Goal: Download file/media

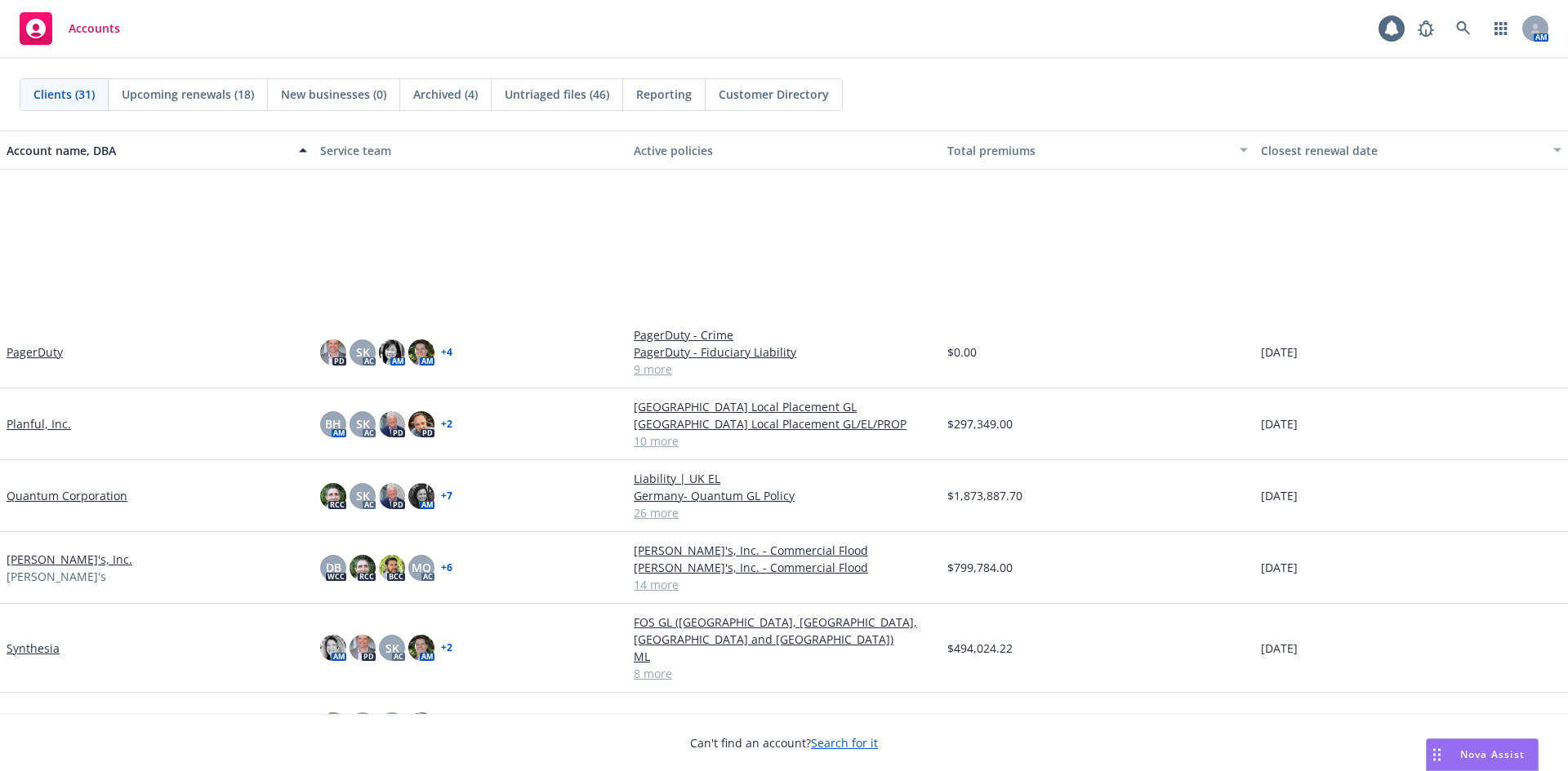
scroll to position [1480, 0]
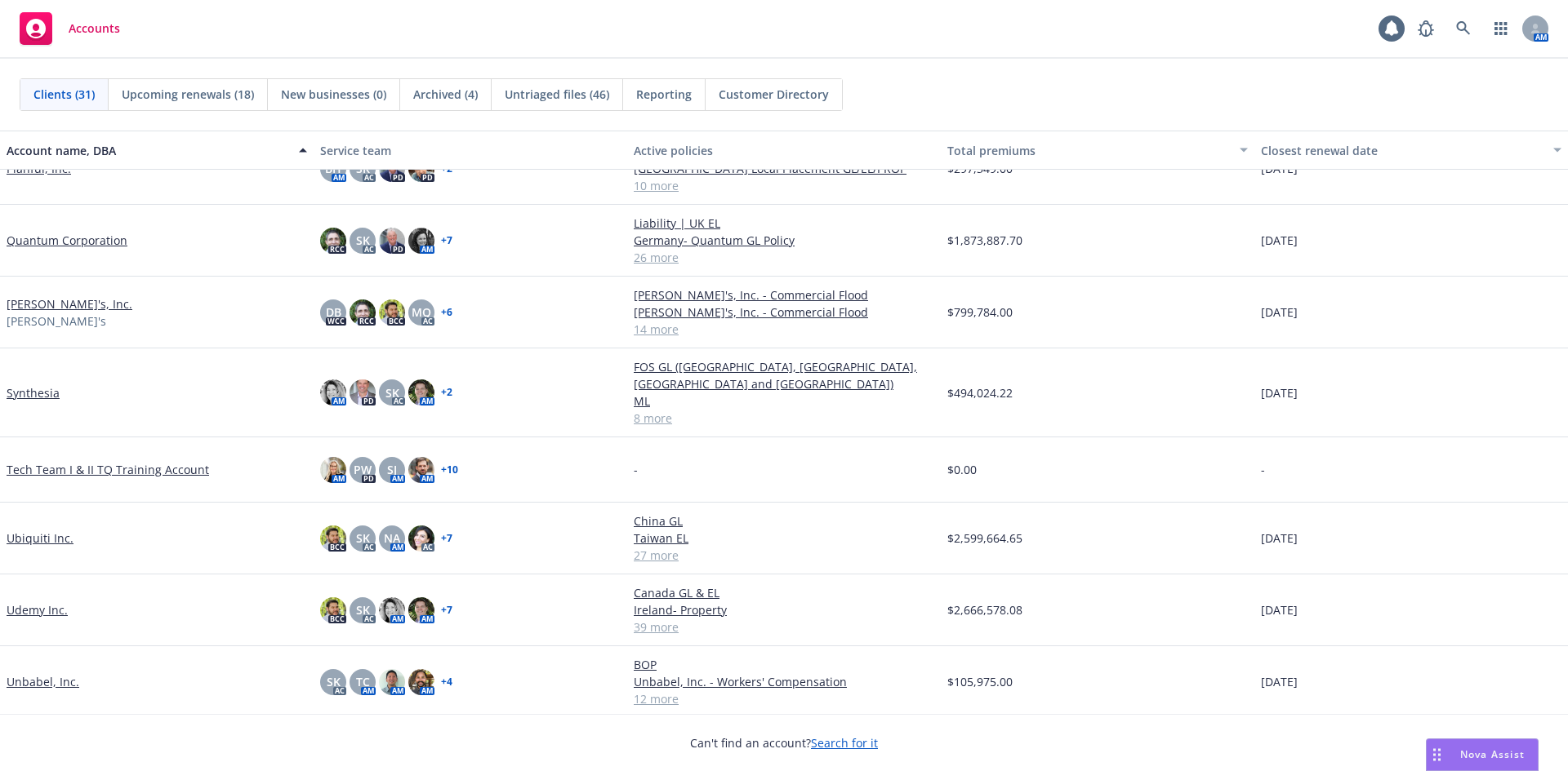
click at [33, 530] on link "Ubiquiti Inc." at bounding box center [40, 538] width 67 height 17
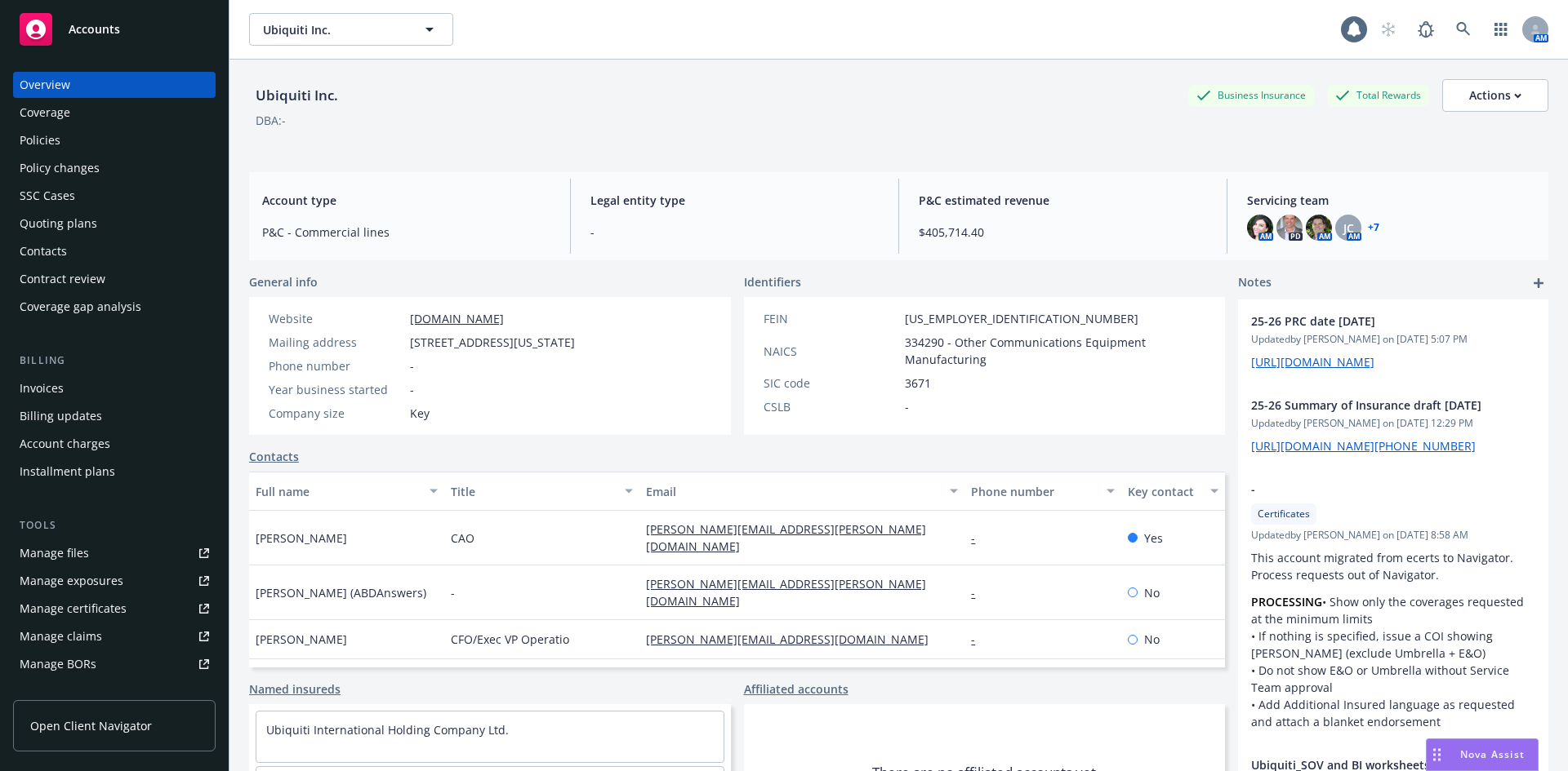
click at [112, 32] on span "Accounts" at bounding box center [94, 29] width 51 height 13
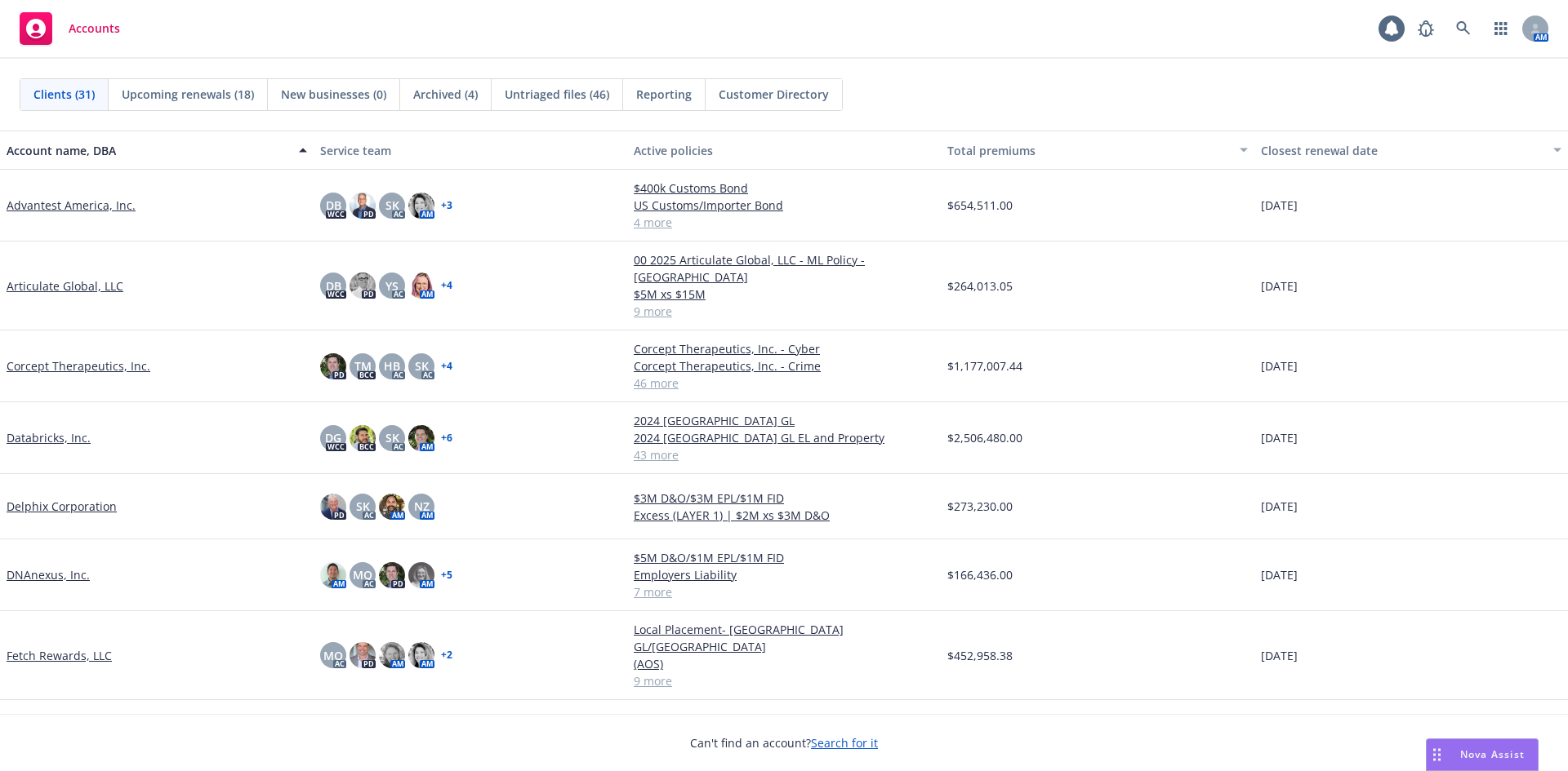
click at [56, 429] on link "Databricks, Inc." at bounding box center [48, 437] width 84 height 17
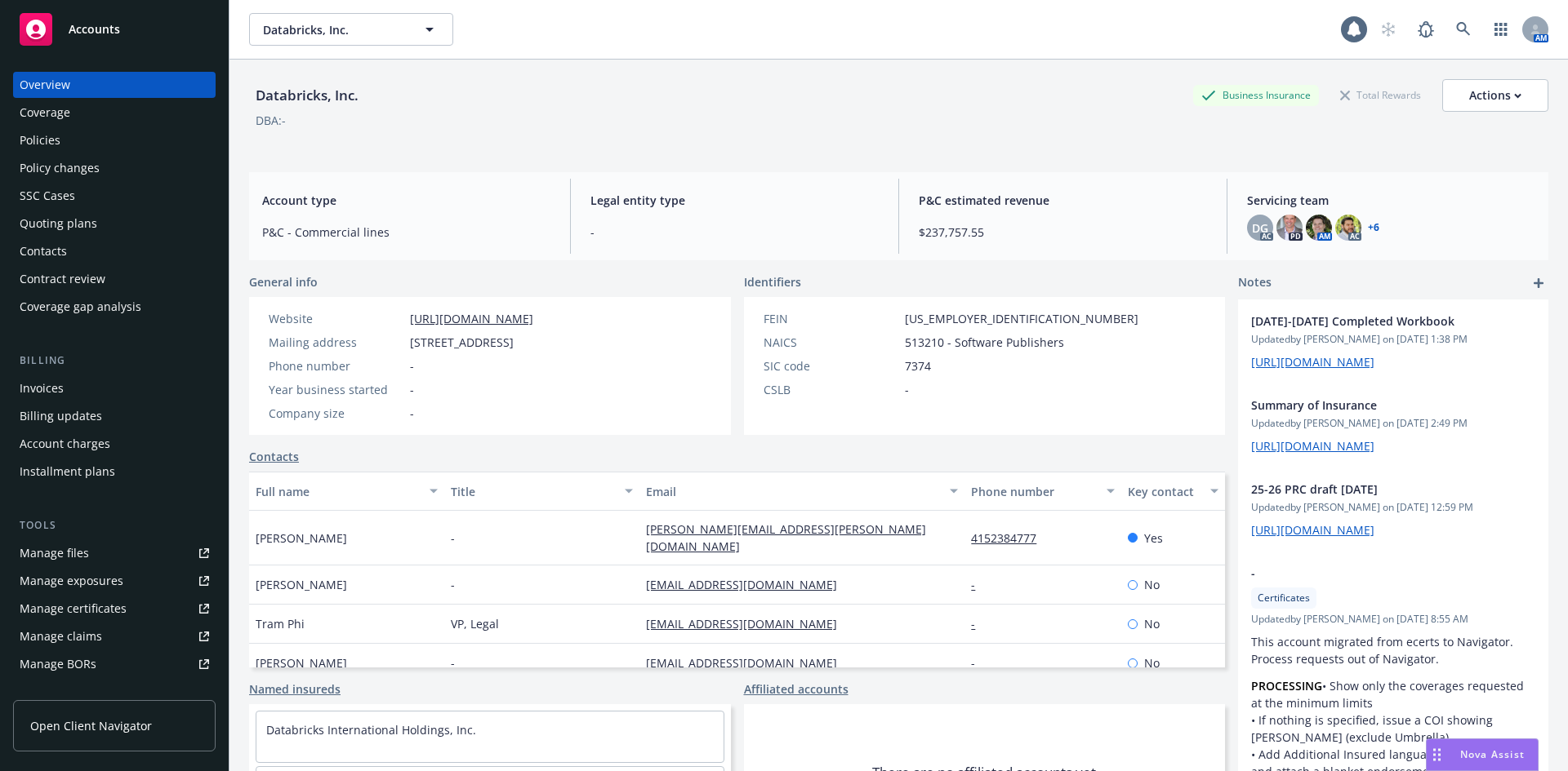
click at [50, 145] on div "Policies" at bounding box center [40, 141] width 41 height 27
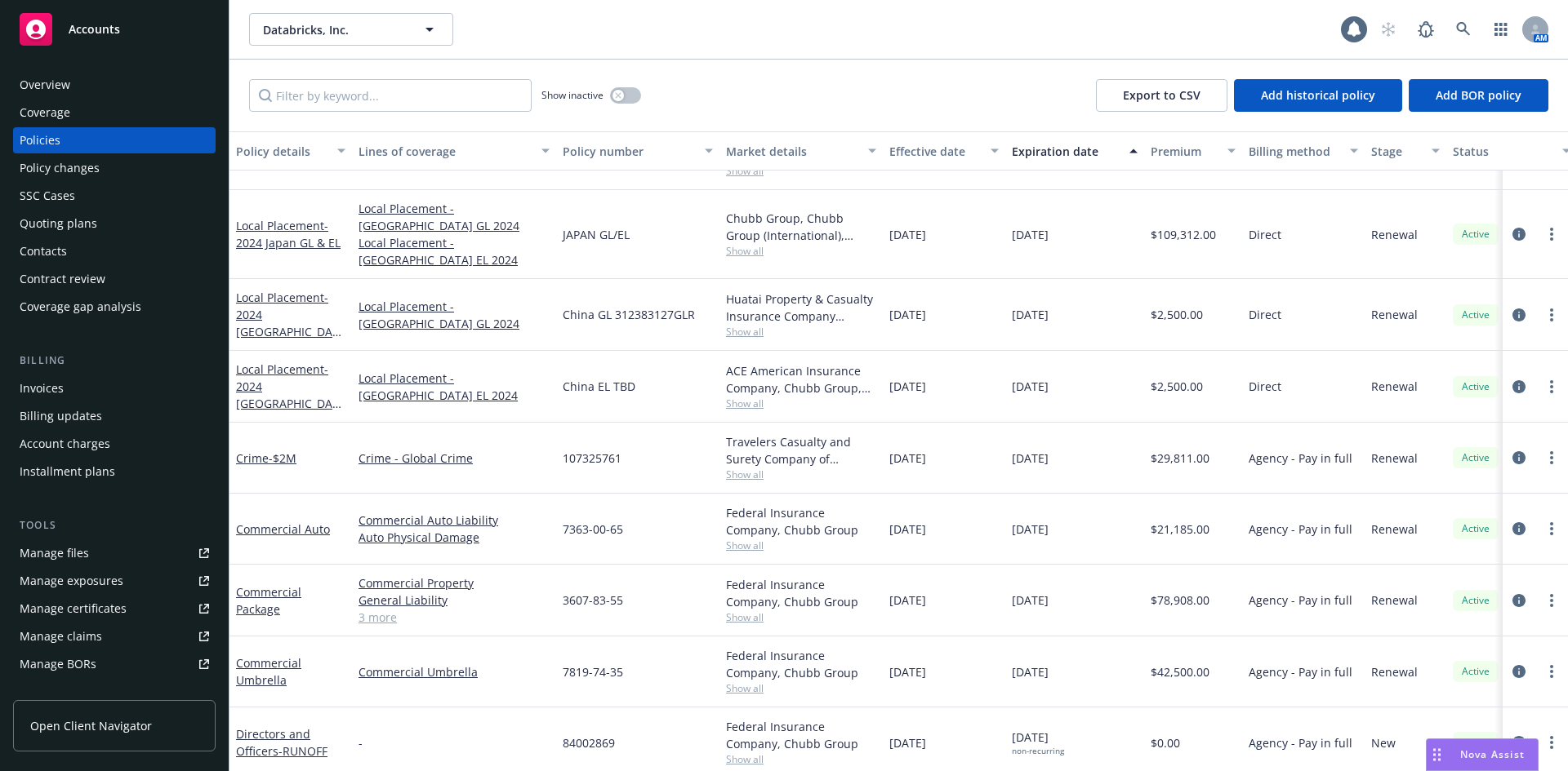
scroll to position [2408, 0]
click at [283, 656] on link "Commercial Umbrella" at bounding box center [269, 672] width 66 height 33
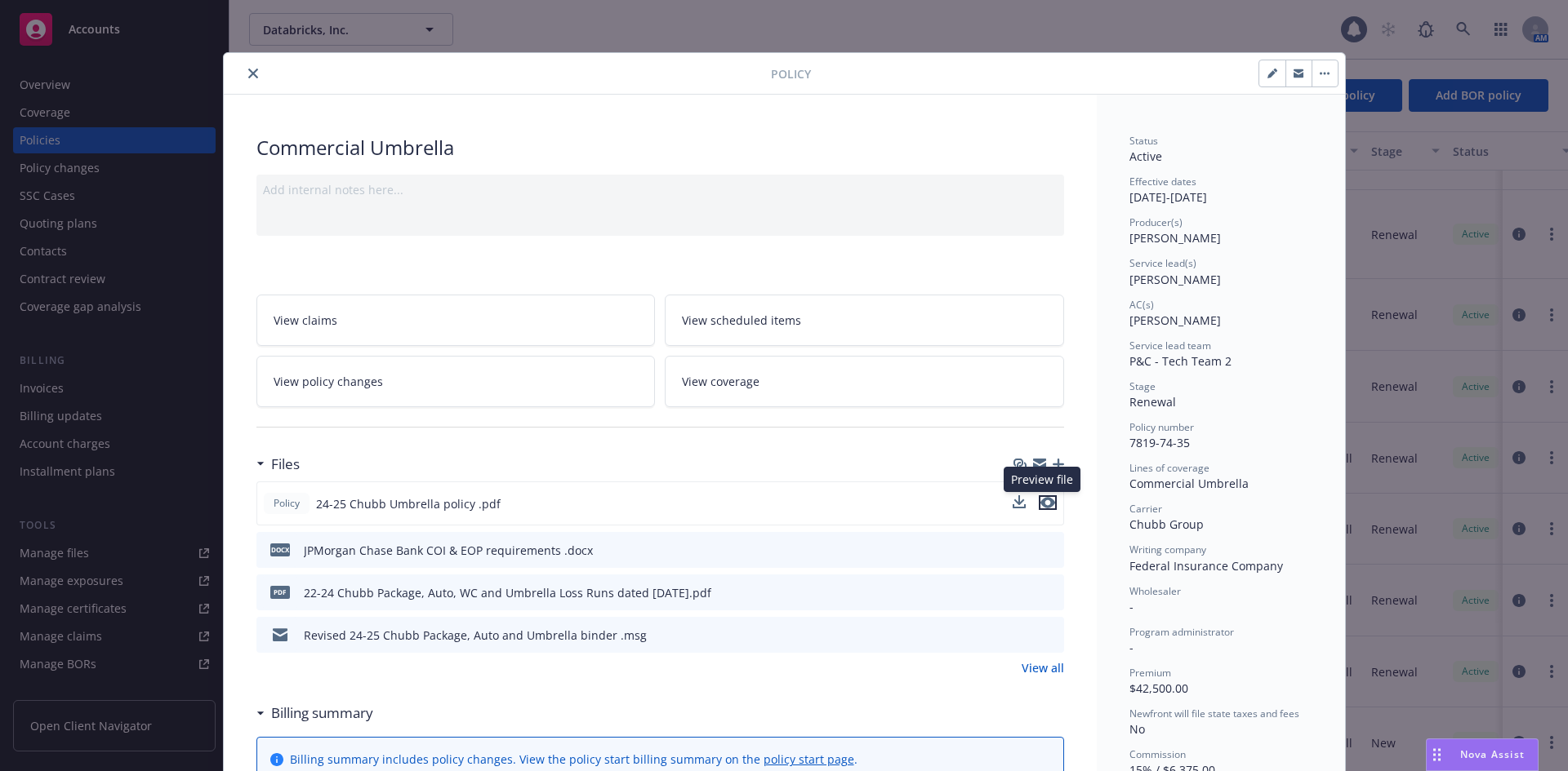
click at [1044, 505] on icon "preview file" at bounding box center [1047, 503] width 15 height 12
click at [248, 79] on button "close" at bounding box center [253, 73] width 19 height 19
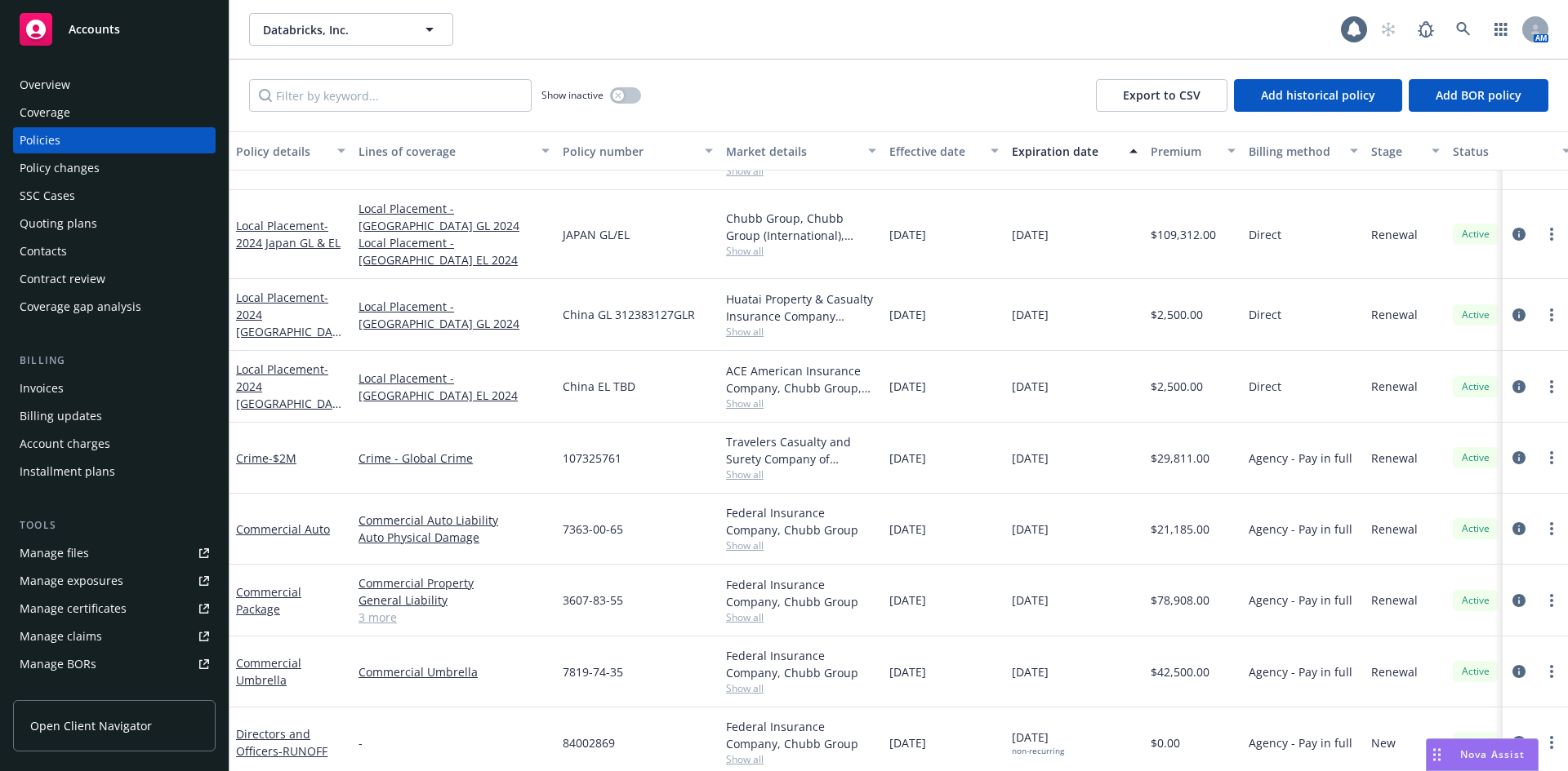
click at [89, 220] on div "Quoting plans" at bounding box center [58, 224] width 78 height 27
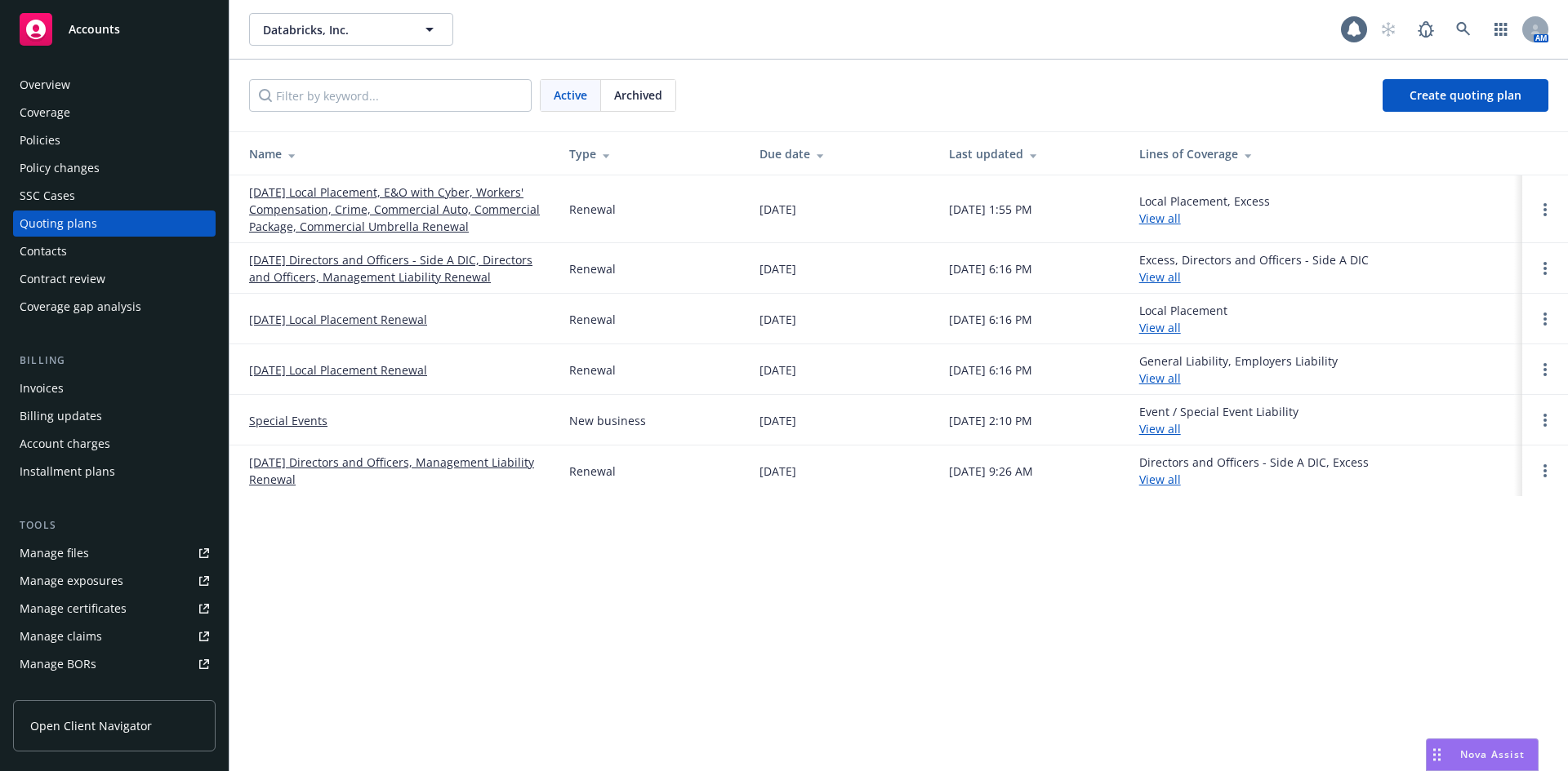
click at [349, 206] on link "[DATE] Local Placement, E&O with Cyber, Workers' Compensation, Crime, Commercia…" at bounding box center [396, 209] width 294 height 51
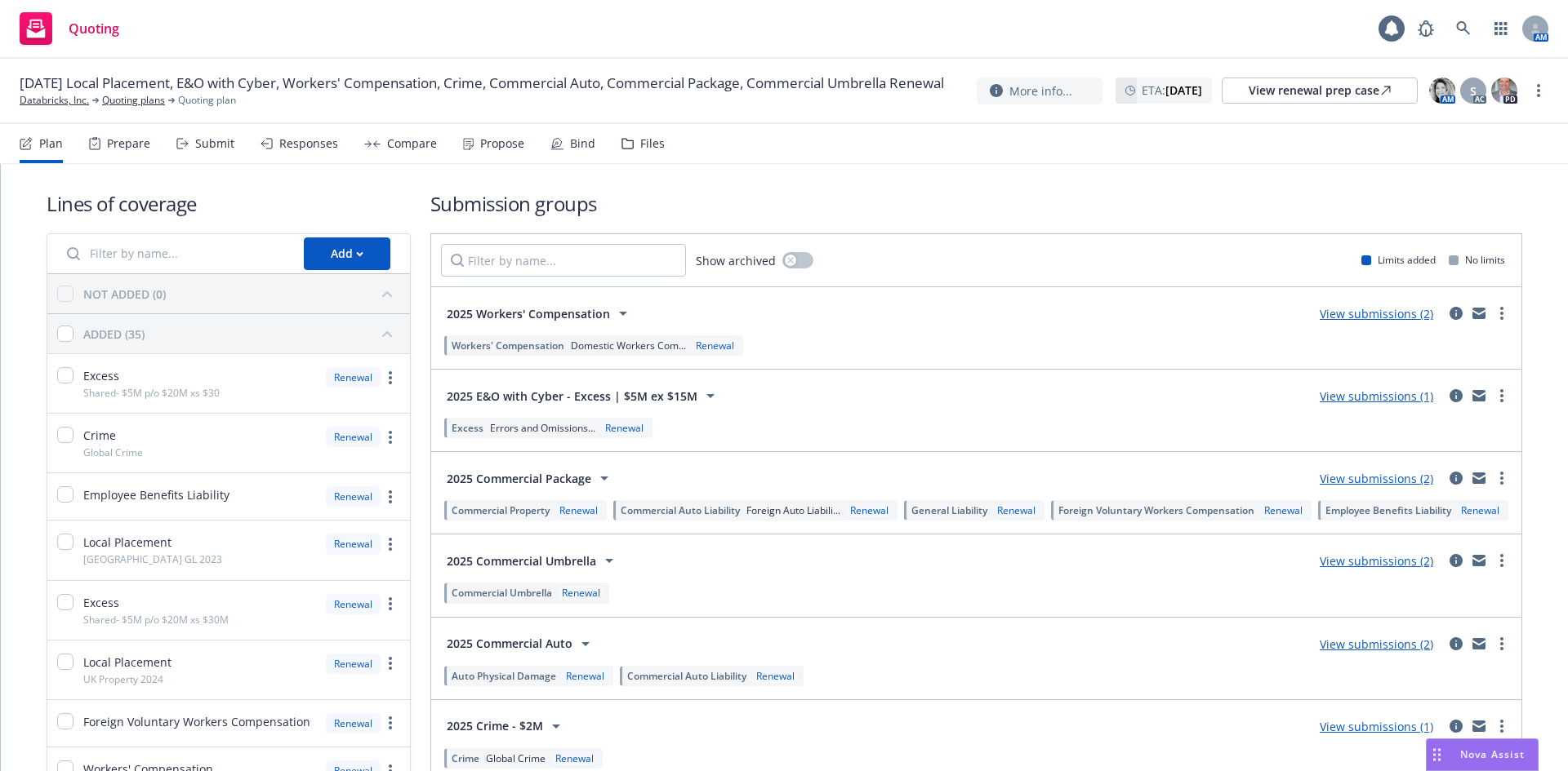
click at [653, 133] on div "Files" at bounding box center [643, 143] width 43 height 39
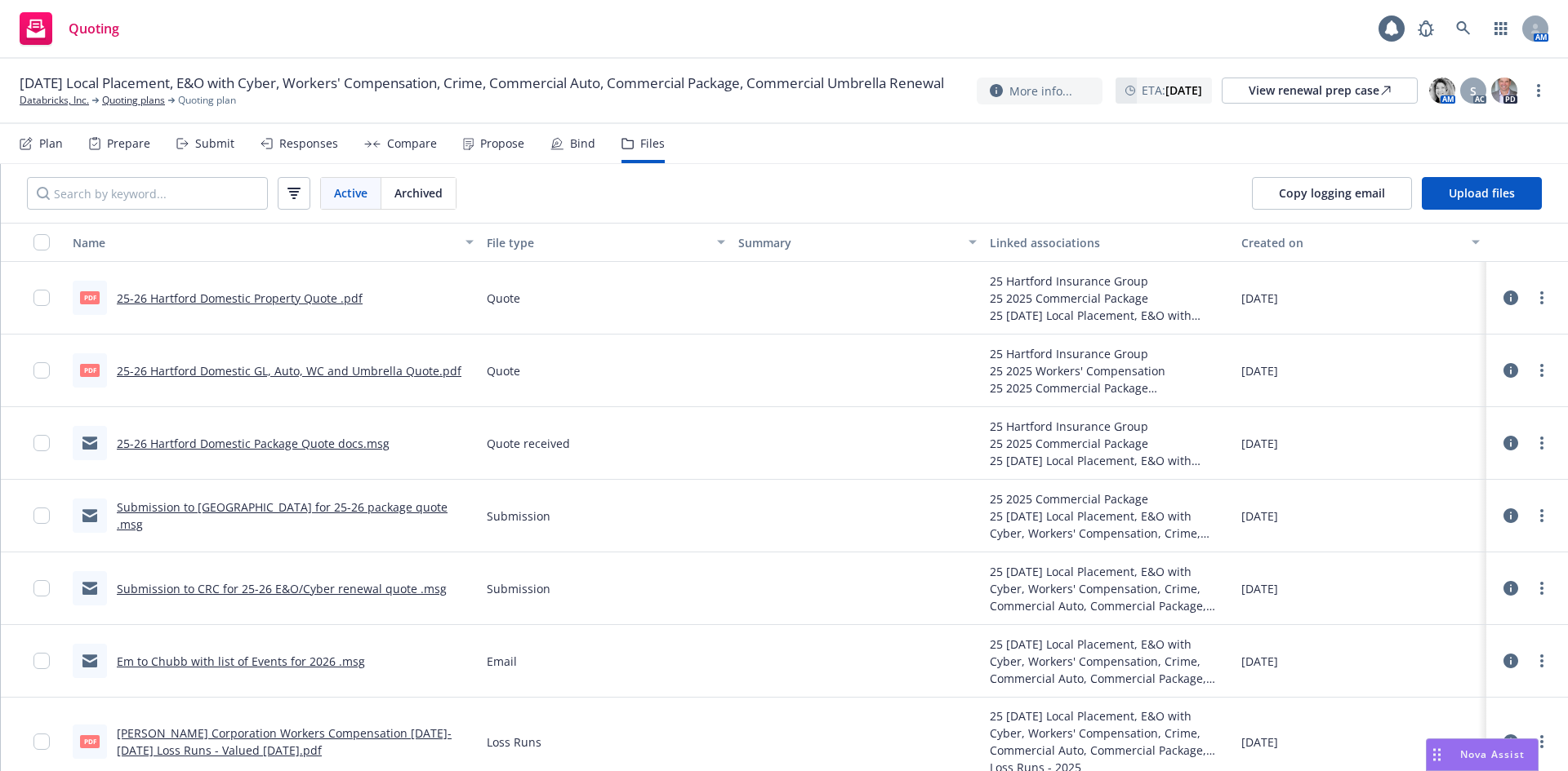
click at [351, 518] on link "Submission to Hartford for 25-26 package quote .msg" at bounding box center [282, 515] width 330 height 33
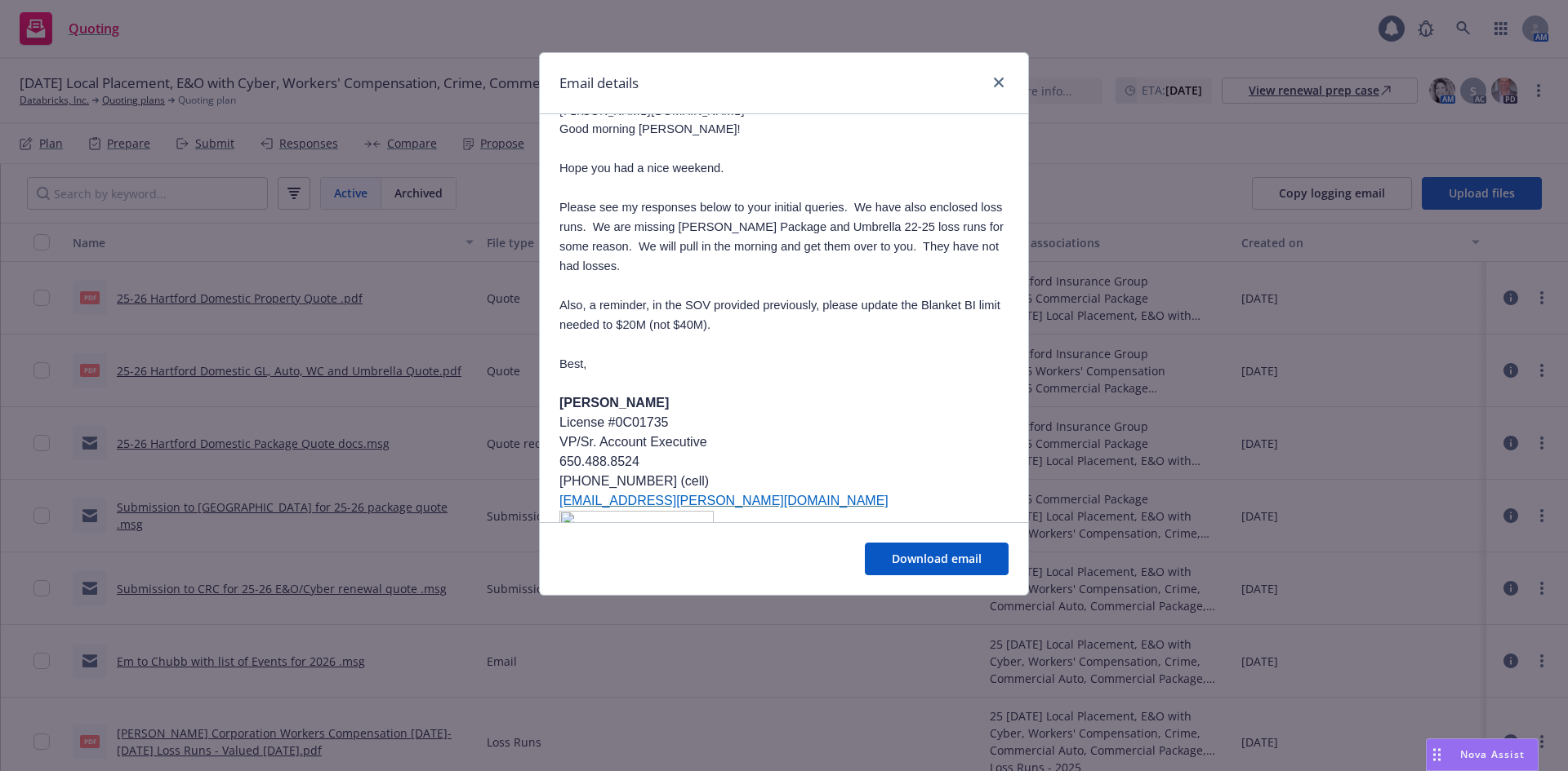
scroll to position [245, 0]
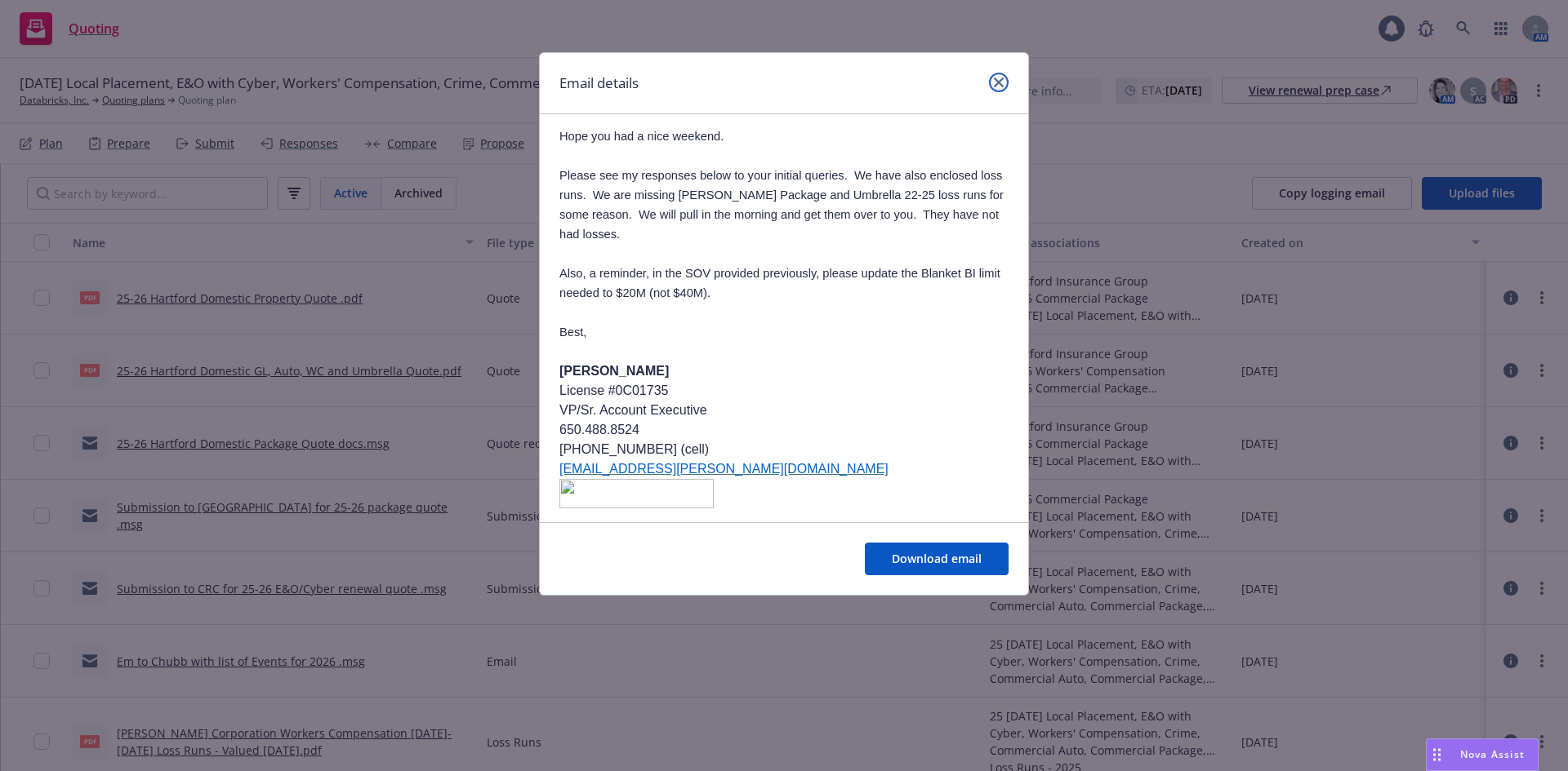
click at [1006, 79] on link "close" at bounding box center [999, 82] width 19 height 19
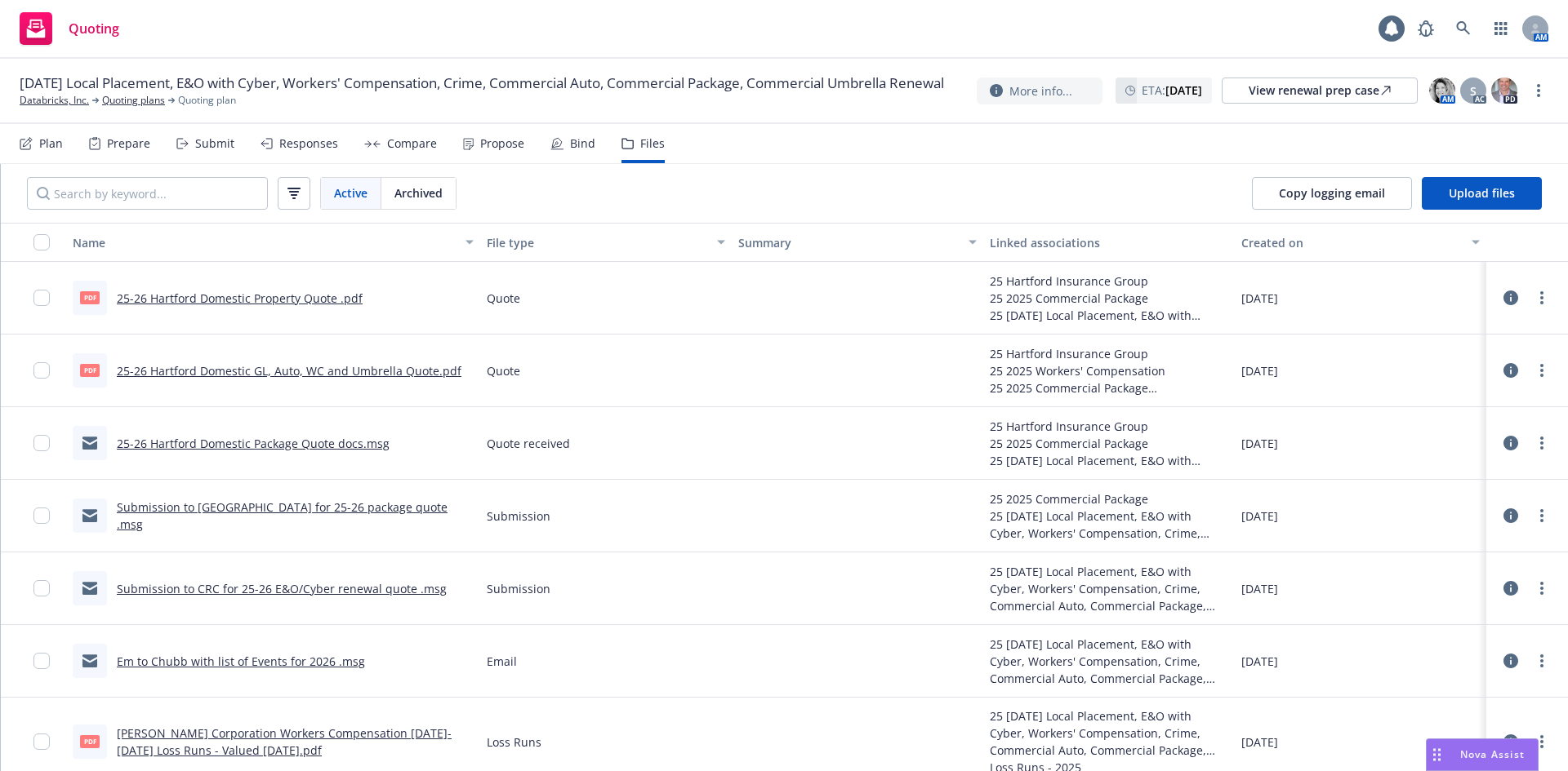
click at [325, 511] on link "Submission to Hartford for 25-26 package quote .msg" at bounding box center [282, 515] width 330 height 33
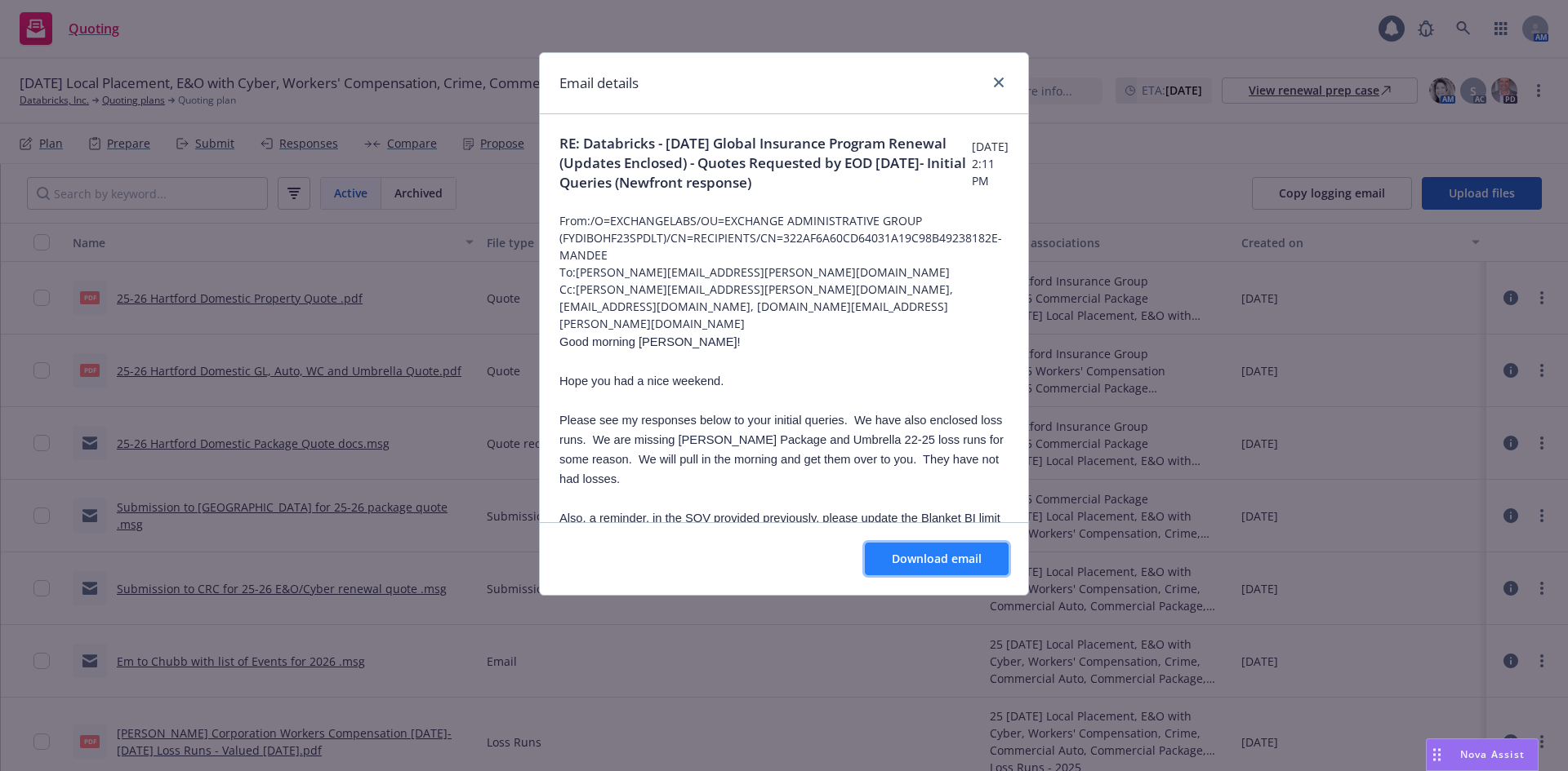
click at [935, 562] on span "Download email" at bounding box center [936, 559] width 89 height 16
click at [1002, 79] on icon "close" at bounding box center [998, 82] width 10 height 10
